Goal: Information Seeking & Learning: Learn about a topic

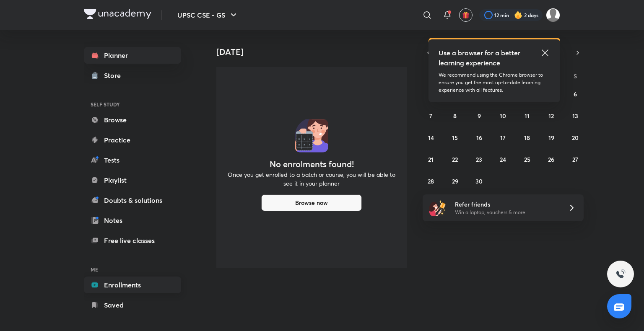
click at [106, 277] on link "Enrollments" at bounding box center [132, 285] width 97 height 17
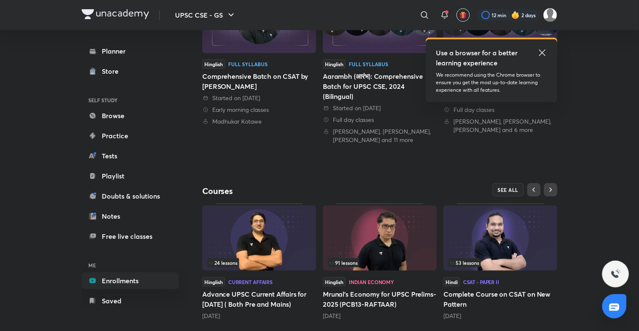
scroll to position [255, 0]
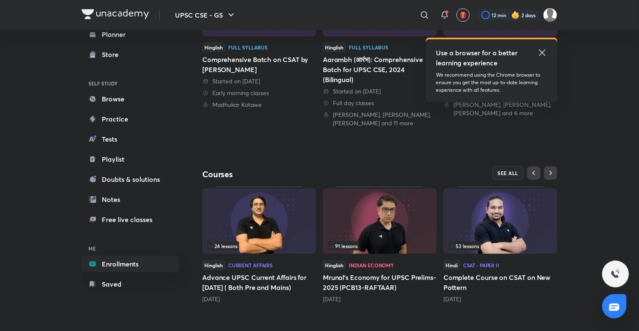
click at [543, 54] on icon at bounding box center [543, 53] width 10 height 10
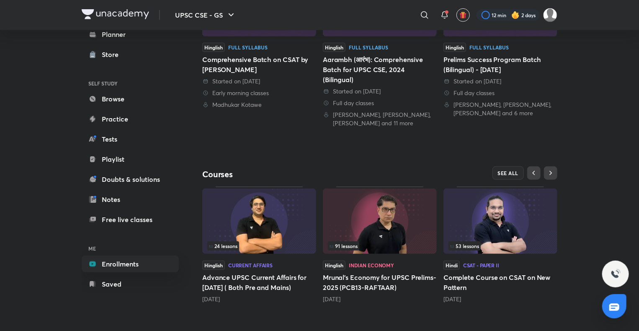
click at [518, 208] on img at bounding box center [501, 221] width 114 height 65
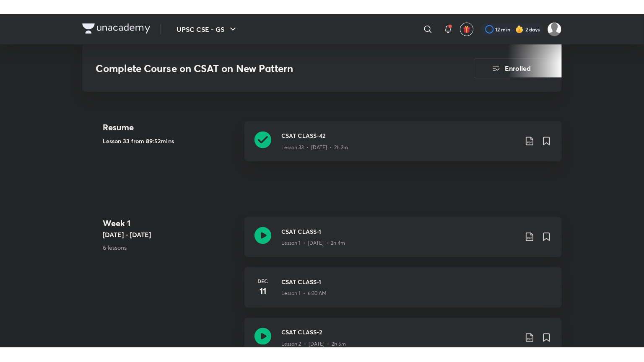
scroll to position [375, 0]
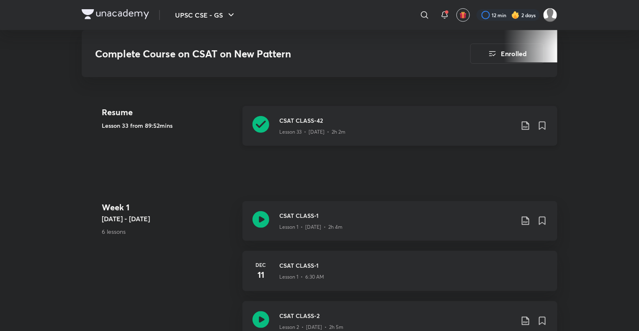
click at [498, 140] on div "CSAT CLASS-42 Lesson 33 • [DATE] • 2h 2m" at bounding box center [400, 126] width 315 height 40
